Goal: Information Seeking & Learning: Learn about a topic

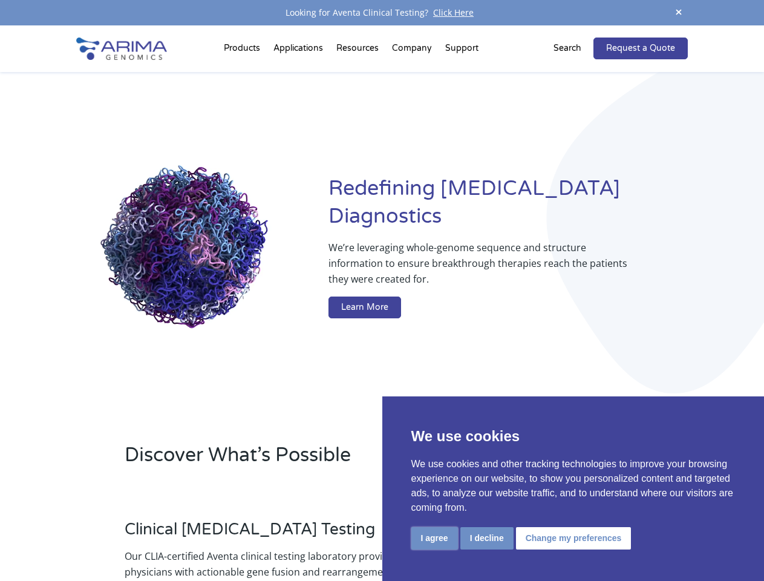
click at [435, 538] on button "I agree" at bounding box center [435, 538] width 47 height 22
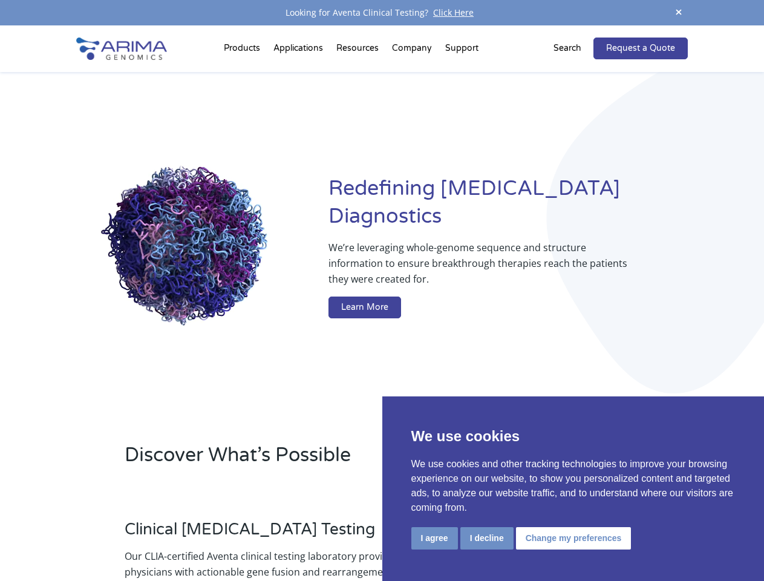
click at [487, 538] on div at bounding box center [576, 575] width 225 height 134
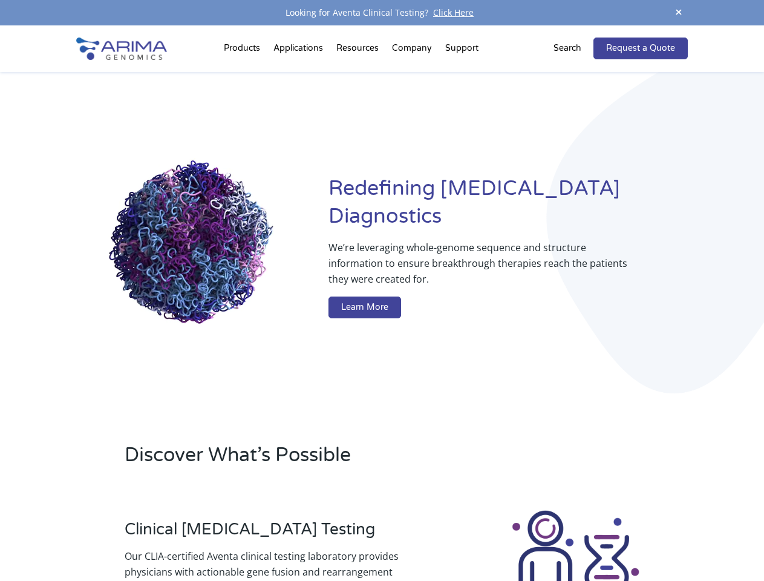
click at [572, 538] on img at bounding box center [575, 575] width 134 height 134
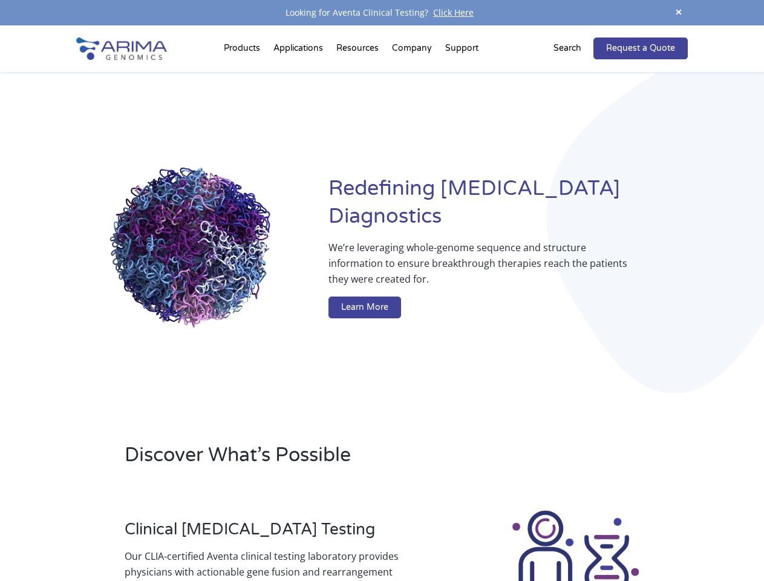
click at [679, 13] on span at bounding box center [679, 13] width 18 height 16
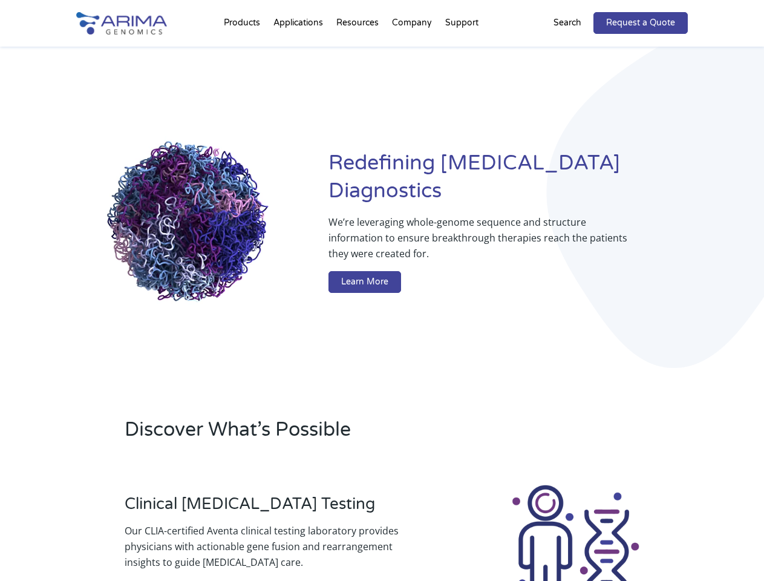
click at [244, 51] on div "Redefining [MEDICAL_DATA] Diagnostics We’re leveraging whole-genome sequence an…" at bounding box center [381, 224] width 611 height 355
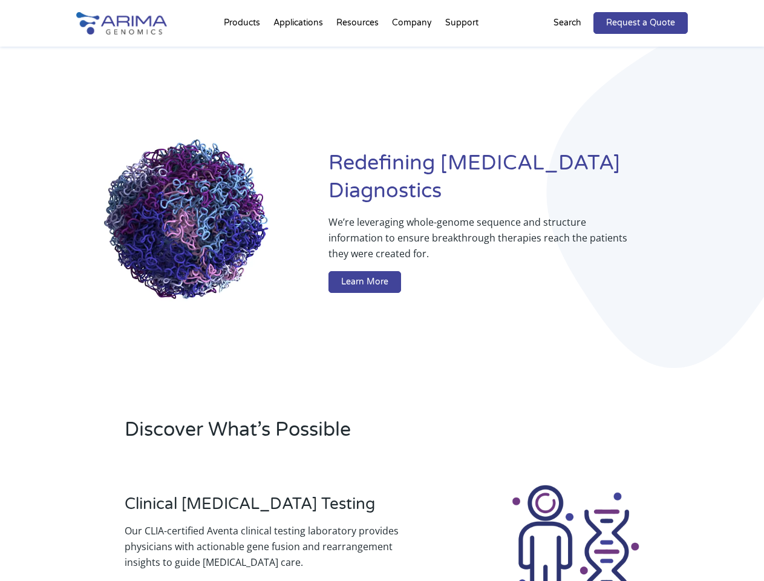
click at [359, 51] on div "Redefining [MEDICAL_DATA] Diagnostics We’re leveraging whole-genome sequence an…" at bounding box center [381, 224] width 611 height 355
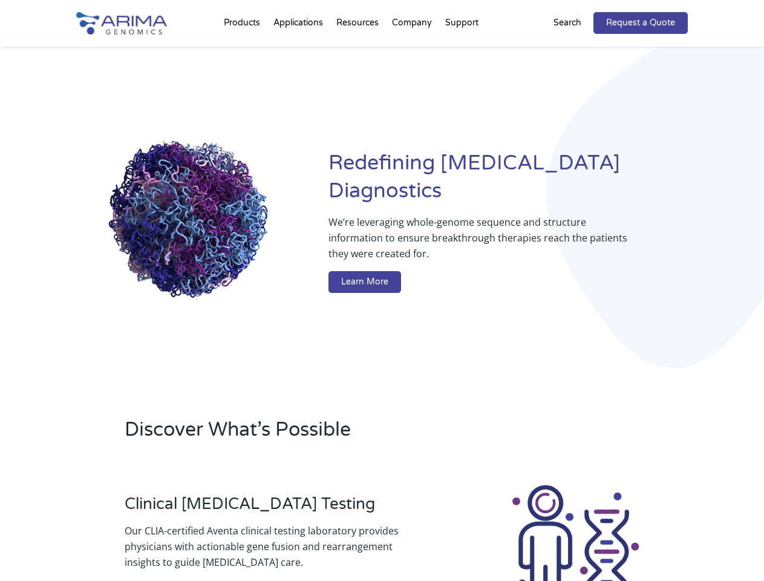
click at [413, 51] on div "Redefining [MEDICAL_DATA] Diagnostics We’re leveraging whole-genome sequence an…" at bounding box center [381, 224] width 611 height 355
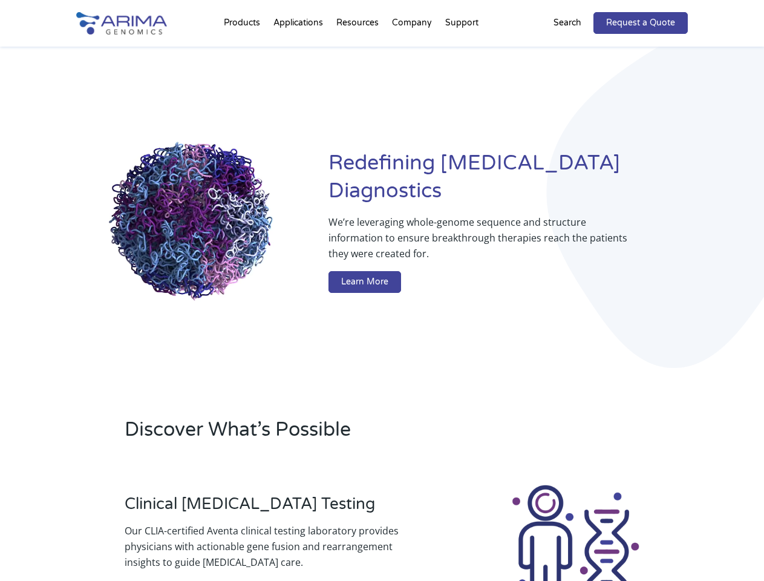
click at [462, 51] on div "Redefining [MEDICAL_DATA] Diagnostics We’re leveraging whole-genome sequence an…" at bounding box center [381, 224] width 611 height 355
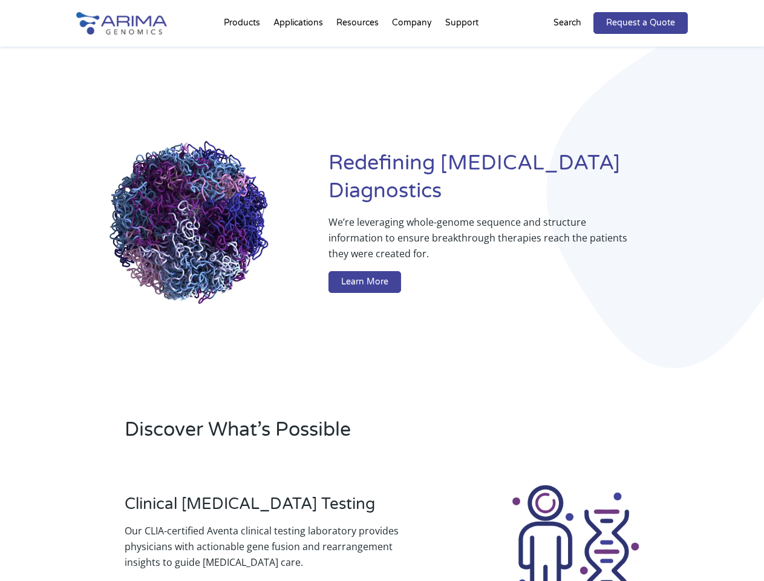
click at [575, 48] on div "Redefining [MEDICAL_DATA] Diagnostics We’re leveraging whole-genome sequence an…" at bounding box center [381, 224] width 611 height 355
